Goal: Task Accomplishment & Management: Manage account settings

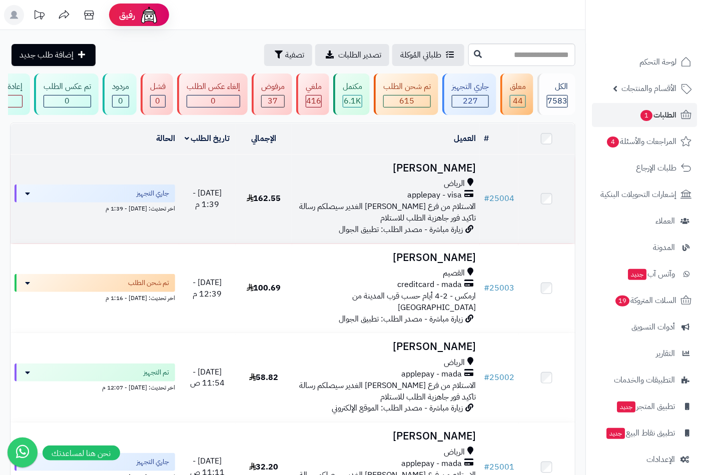
click at [442, 183] on td "[PERSON_NAME] applepay - visa الاستلام من فرع [PERSON_NAME] الغدير سيصلكم رسالة…" at bounding box center [386, 199] width 188 height 89
click at [440, 189] on div "الرياض" at bounding box center [386, 184] width 180 height 12
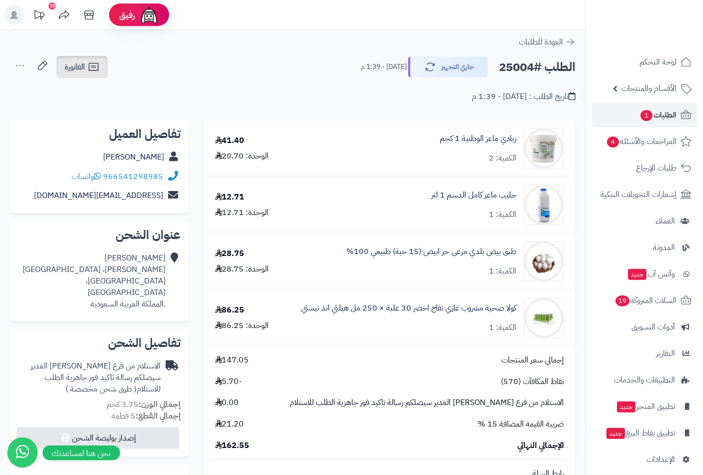
click at [84, 62] on span "الفاتورة" at bounding box center [75, 67] width 21 height 12
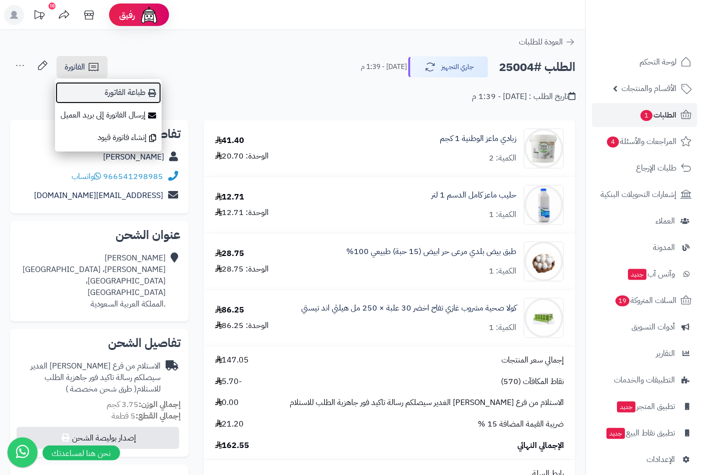
click at [126, 93] on link "طباعة الفاتورة" at bounding box center [108, 93] width 107 height 23
